Goal: Information Seeking & Learning: Find specific fact

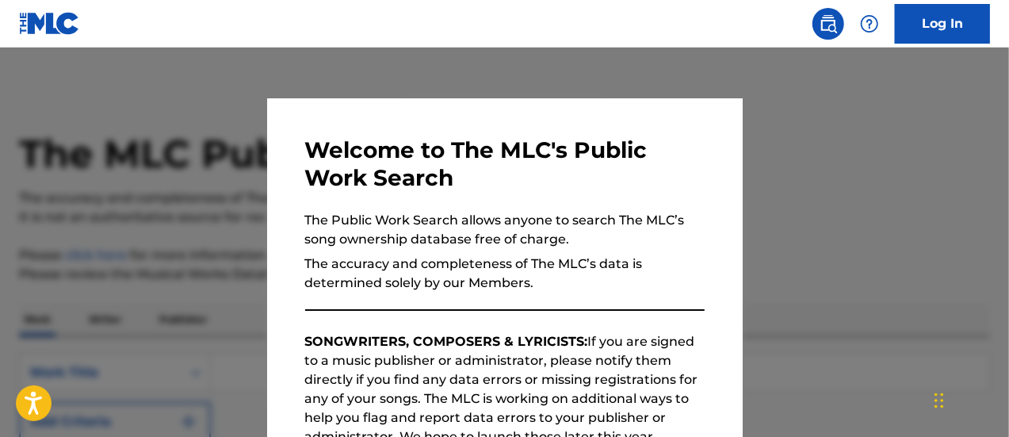
click at [777, 208] on div at bounding box center [504, 266] width 1009 height 437
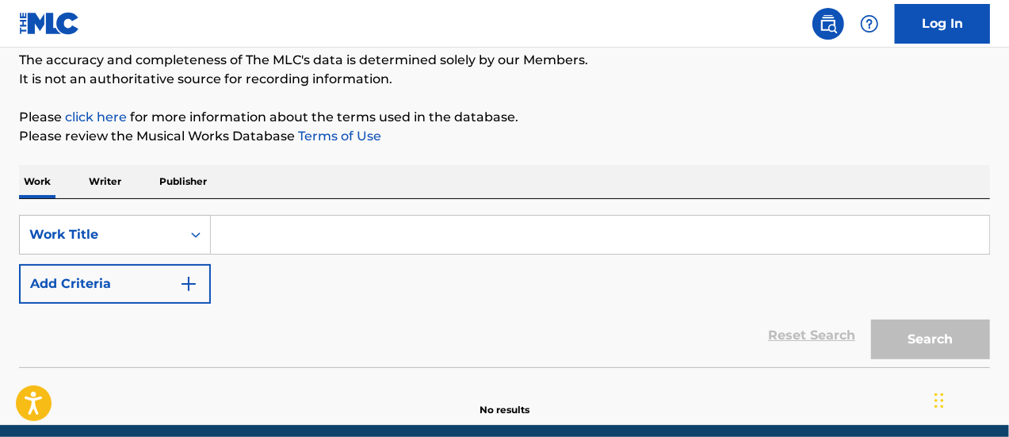
scroll to position [161, 0]
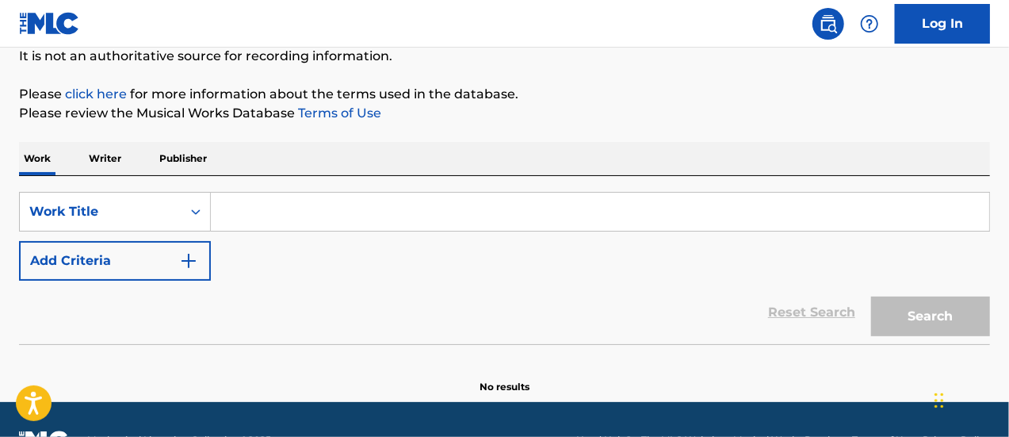
click at [386, 216] on input "Search Form" at bounding box center [600, 212] width 778 height 38
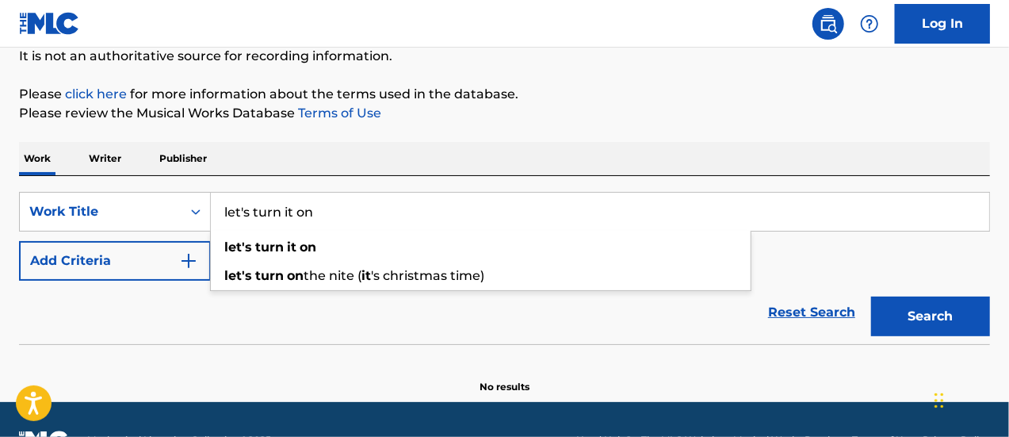
type input "let's turn it on"
click at [628, 155] on div "Work Writer Publisher" at bounding box center [504, 158] width 971 height 33
click at [189, 258] on img "Search Form" at bounding box center [188, 260] width 19 height 19
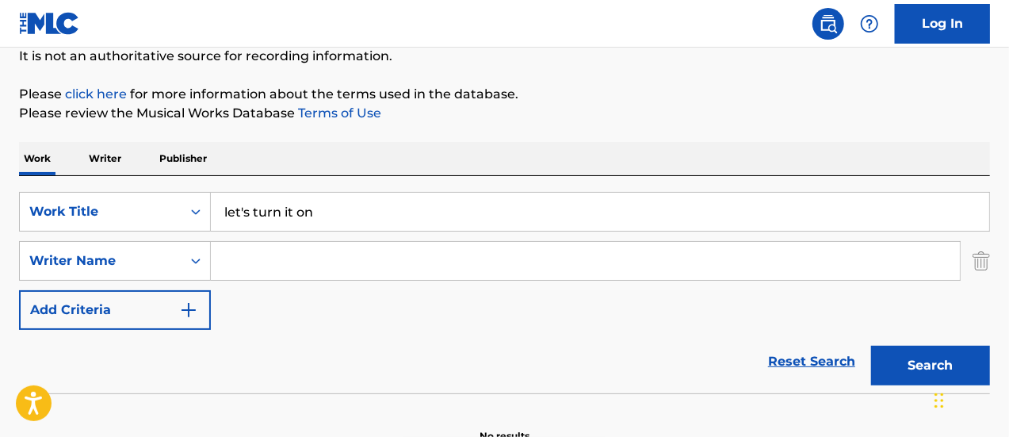
click at [293, 258] on input "Search Form" at bounding box center [585, 261] width 749 height 38
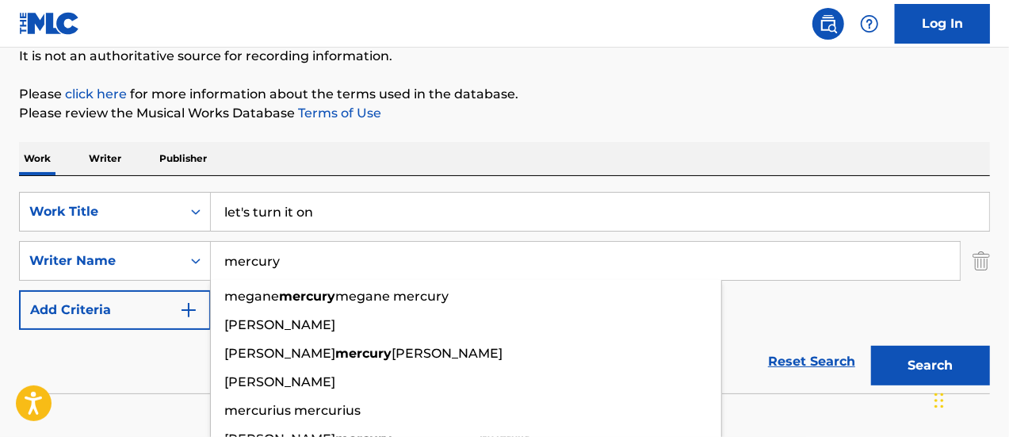
type input "mercury"
click at [871, 345] on button "Search" at bounding box center [930, 365] width 119 height 40
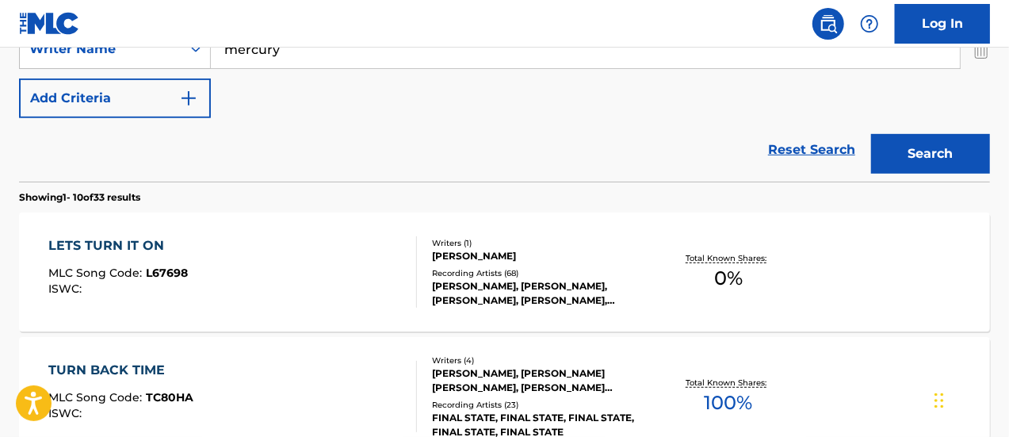
scroll to position [414, 0]
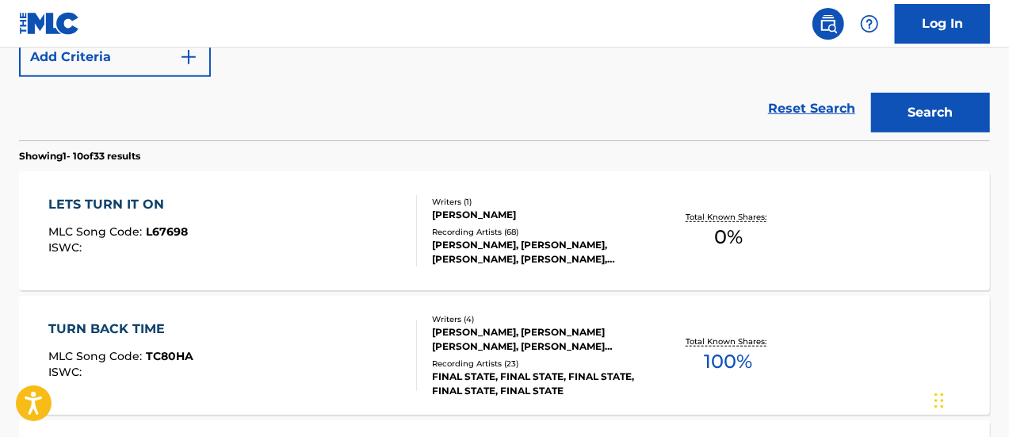
click at [124, 199] on div "LETS TURN IT ON" at bounding box center [117, 204] width 139 height 19
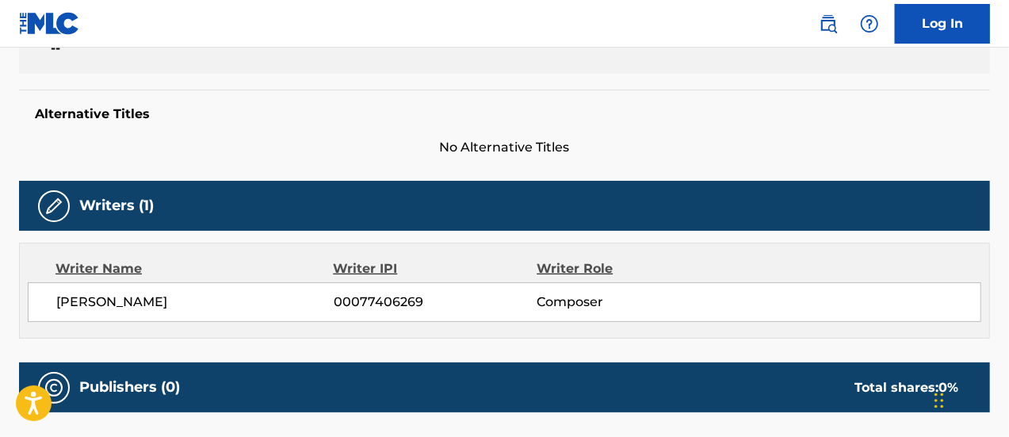
scroll to position [179, 0]
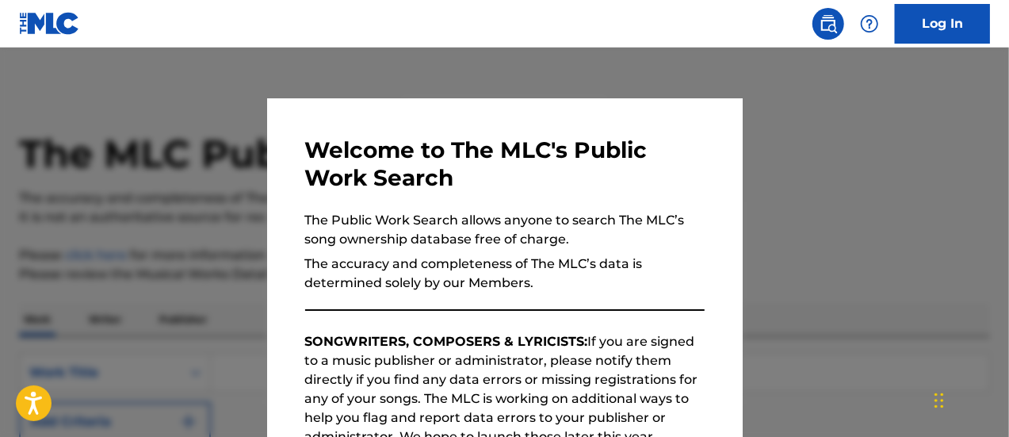
click at [765, 191] on div at bounding box center [504, 266] width 1009 height 437
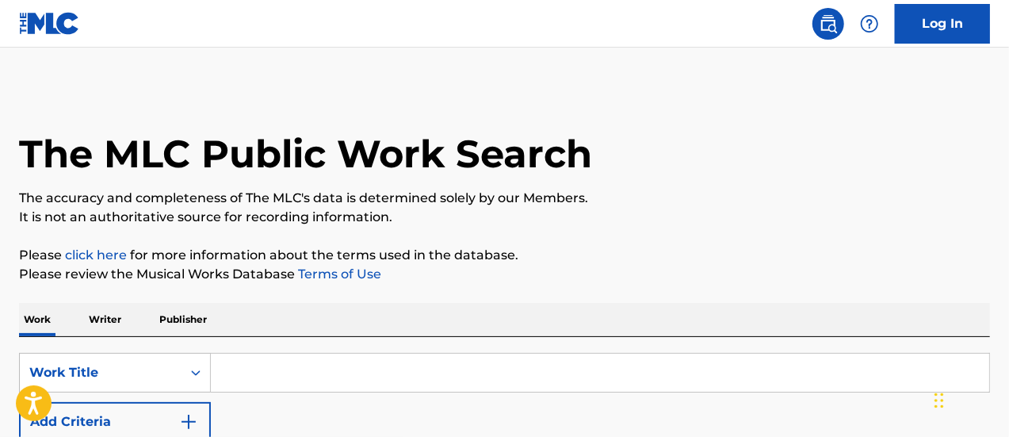
click at [284, 375] on input "Search Form" at bounding box center [600, 372] width 778 height 38
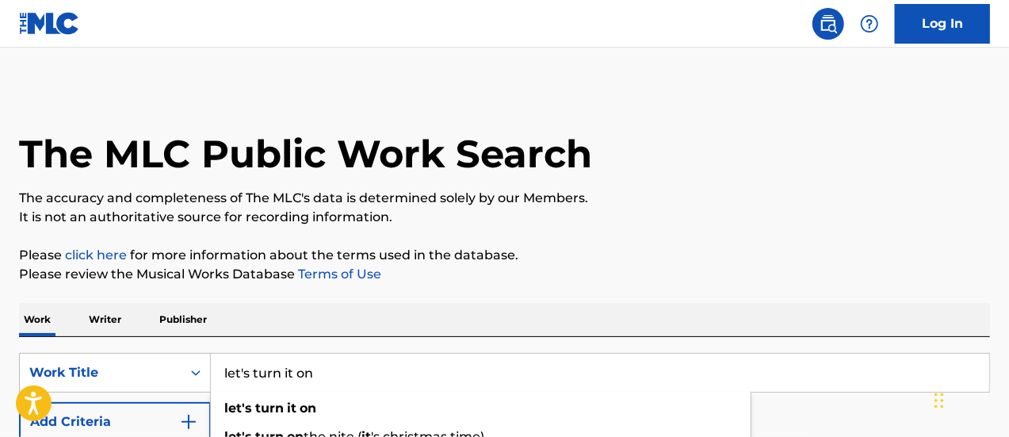
type input "let's turn it on"
click at [673, 270] on p "Please review the Musical Works Database Terms of Use" at bounding box center [504, 274] width 971 height 19
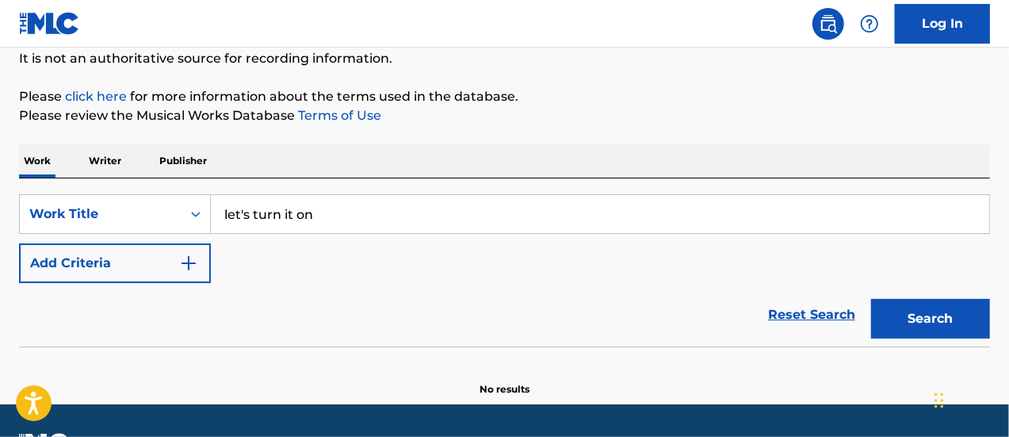
scroll to position [160, 0]
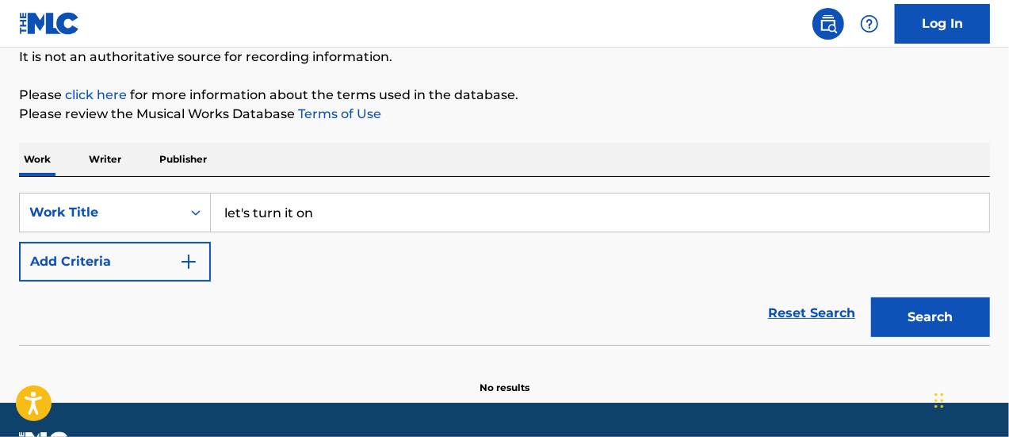
click at [86, 258] on button "Add Criteria" at bounding box center [115, 262] width 192 height 40
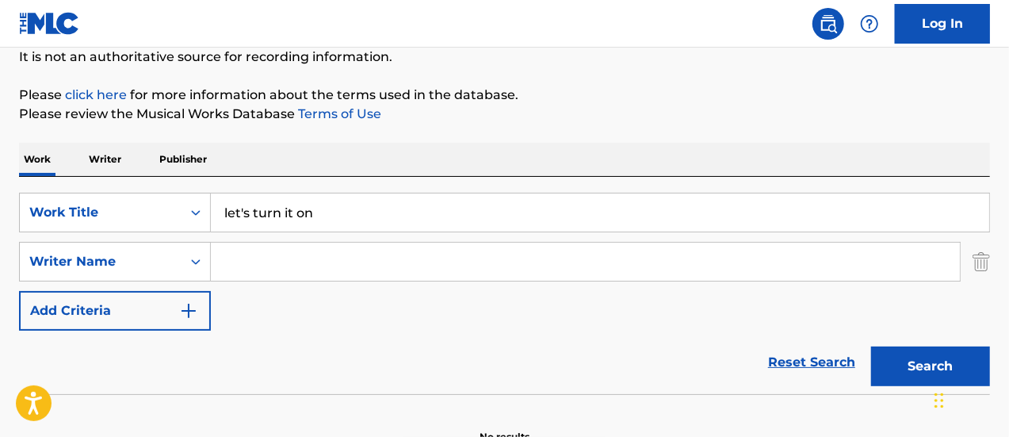
click at [294, 259] on input "Search Form" at bounding box center [585, 261] width 749 height 38
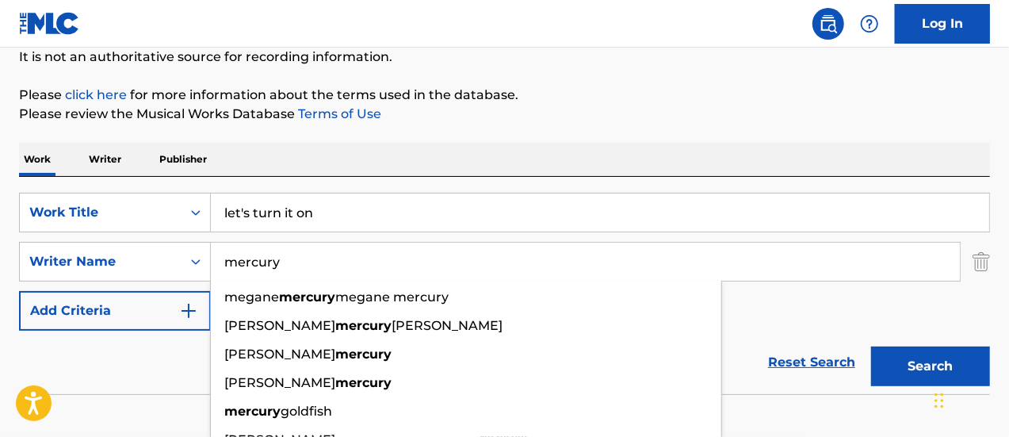
type input "mercury"
click at [871, 346] on button "Search" at bounding box center [930, 366] width 119 height 40
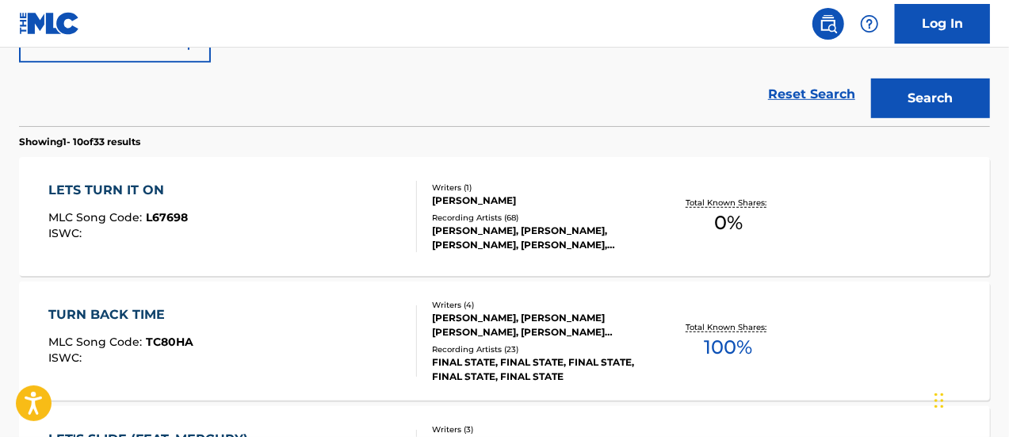
scroll to position [433, 0]
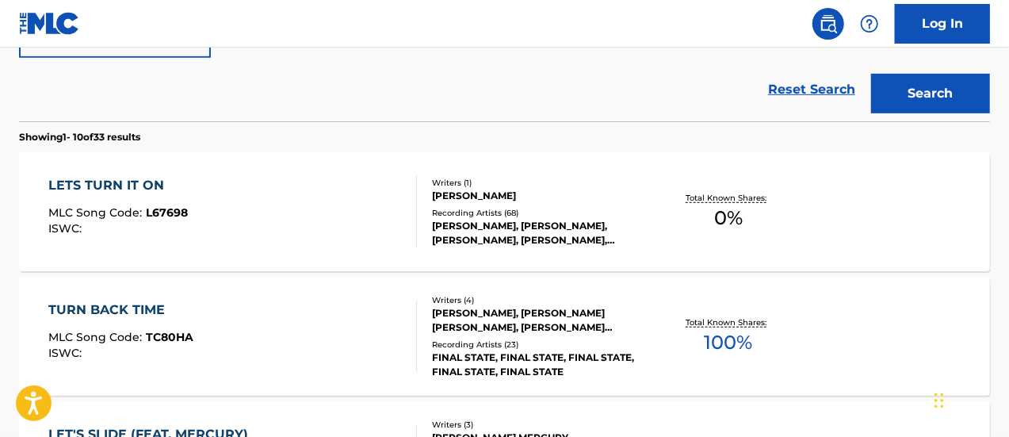
click at [147, 180] on div "LETS TURN IT ON" at bounding box center [117, 185] width 139 height 19
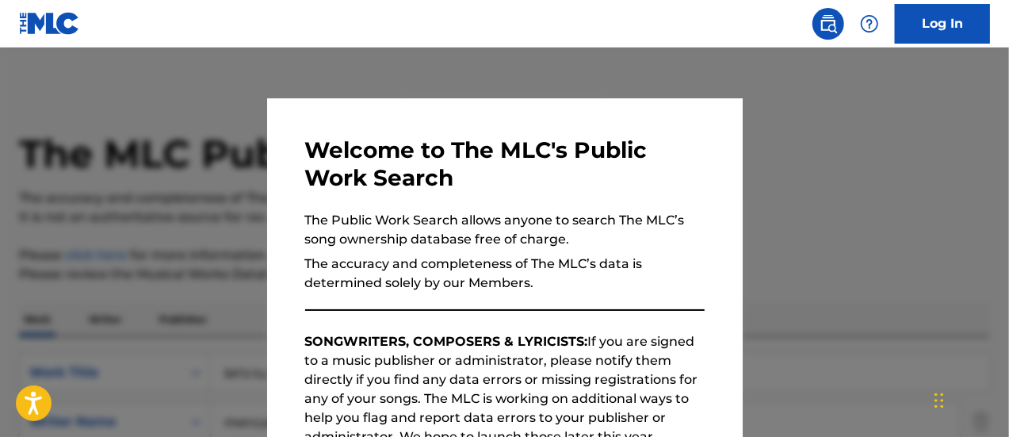
scroll to position [523, 0]
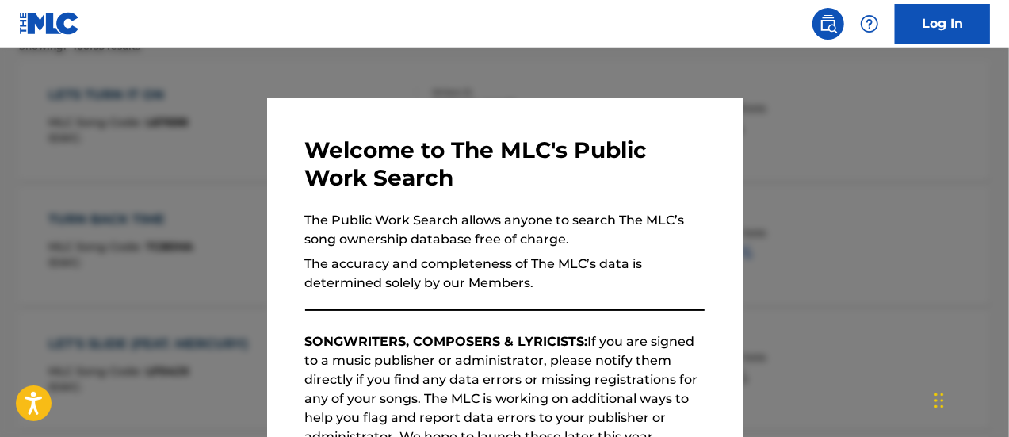
click at [199, 50] on div at bounding box center [504, 266] width 1009 height 437
